Goal: Browse casually

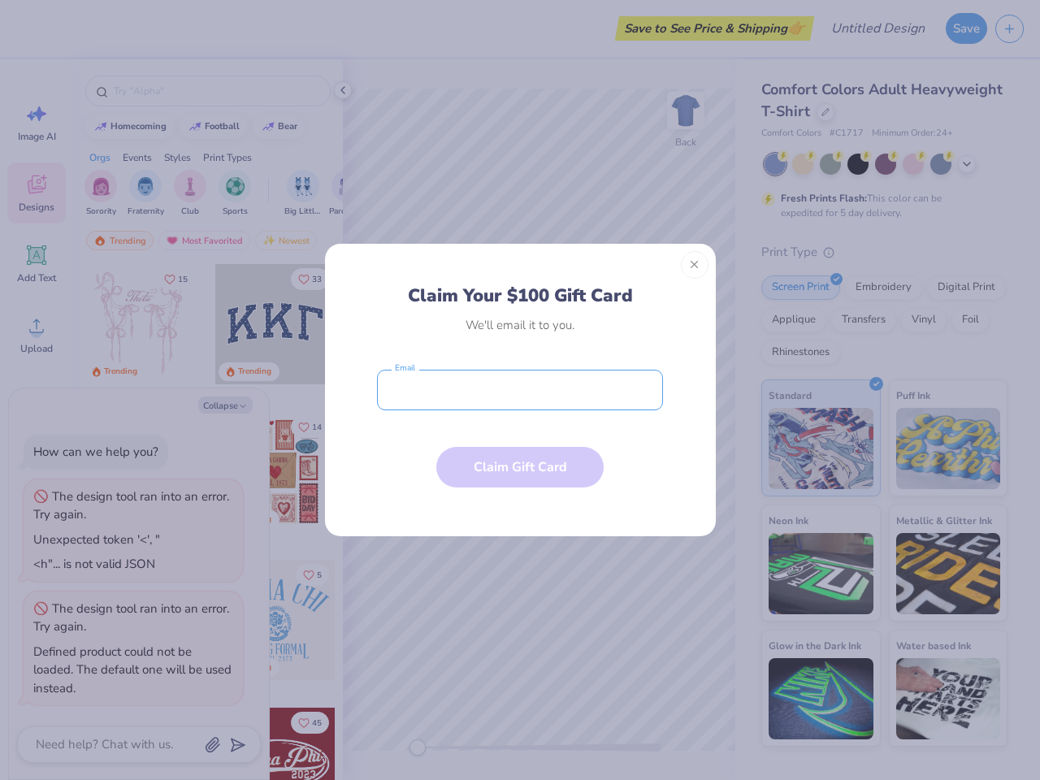
click at [520, 390] on input "email" at bounding box center [520, 390] width 286 height 41
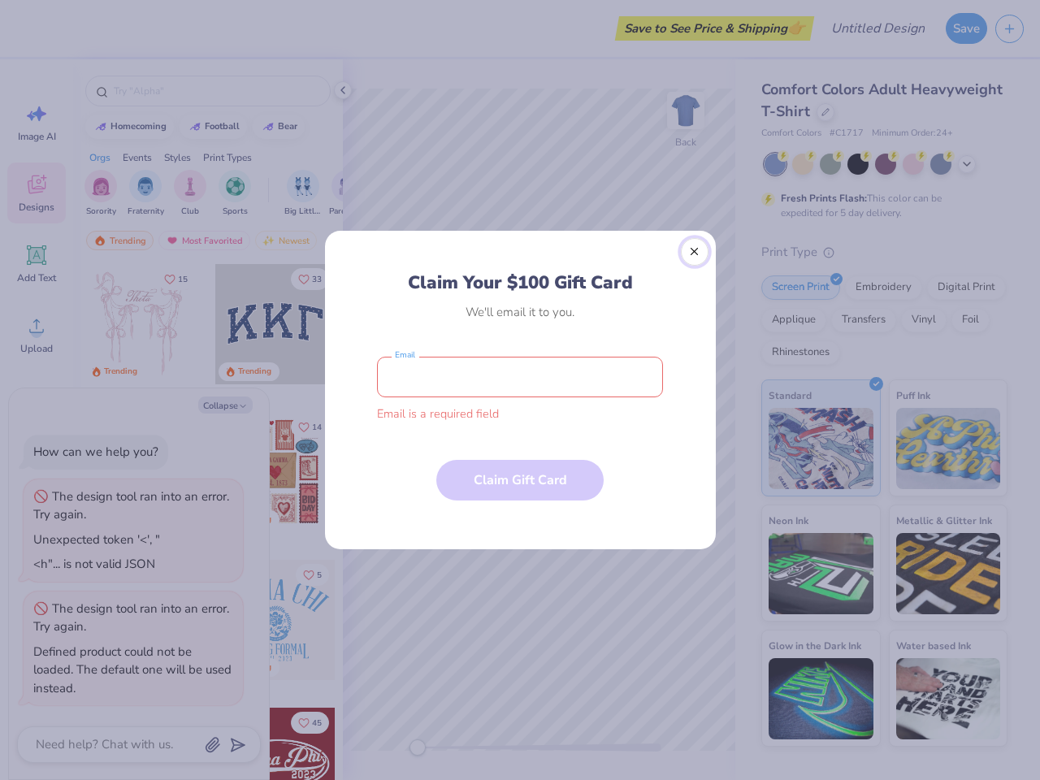
click at [694, 265] on button "Close" at bounding box center [695, 252] width 28 height 28
